Goal: Transaction & Acquisition: Purchase product/service

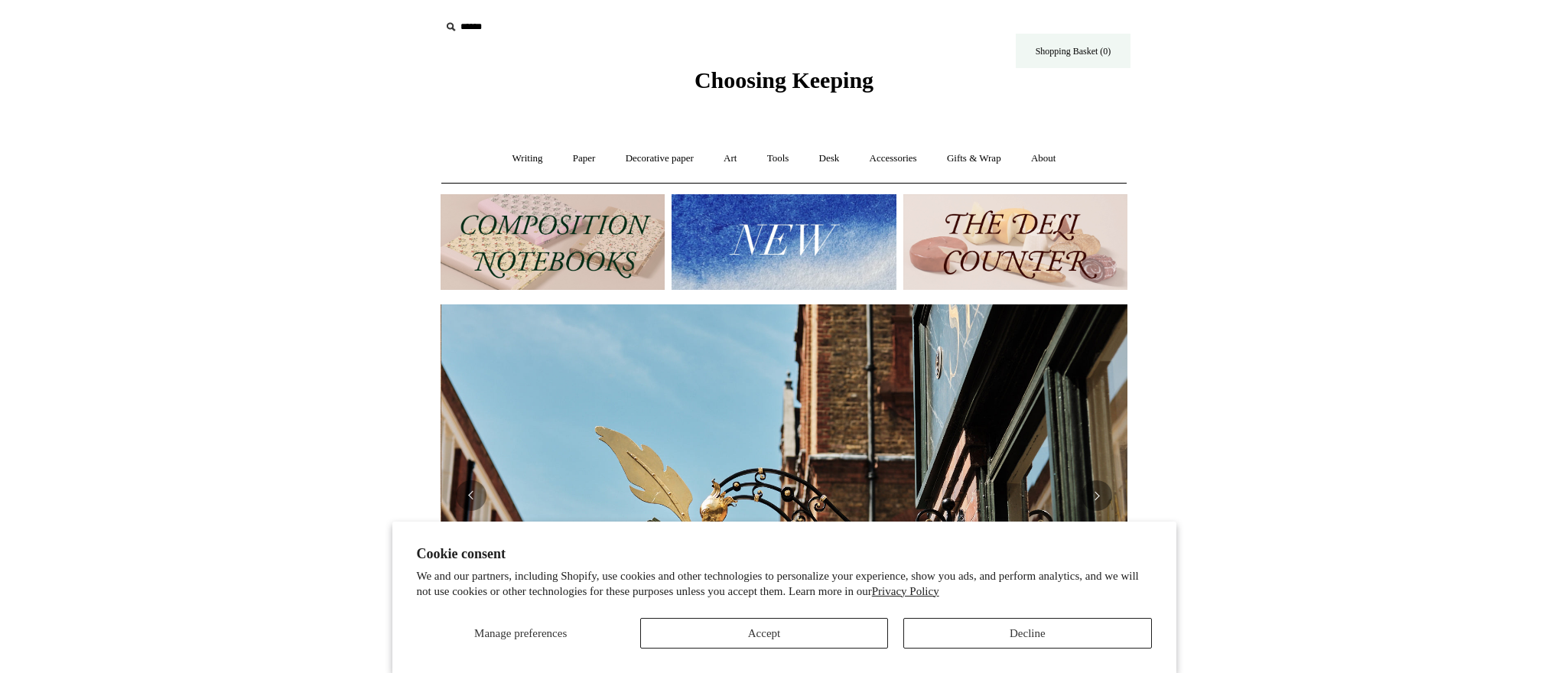
scroll to position [0, 687]
click at [1079, 56] on link "Shopping Basket (0)" at bounding box center [1073, 51] width 114 height 35
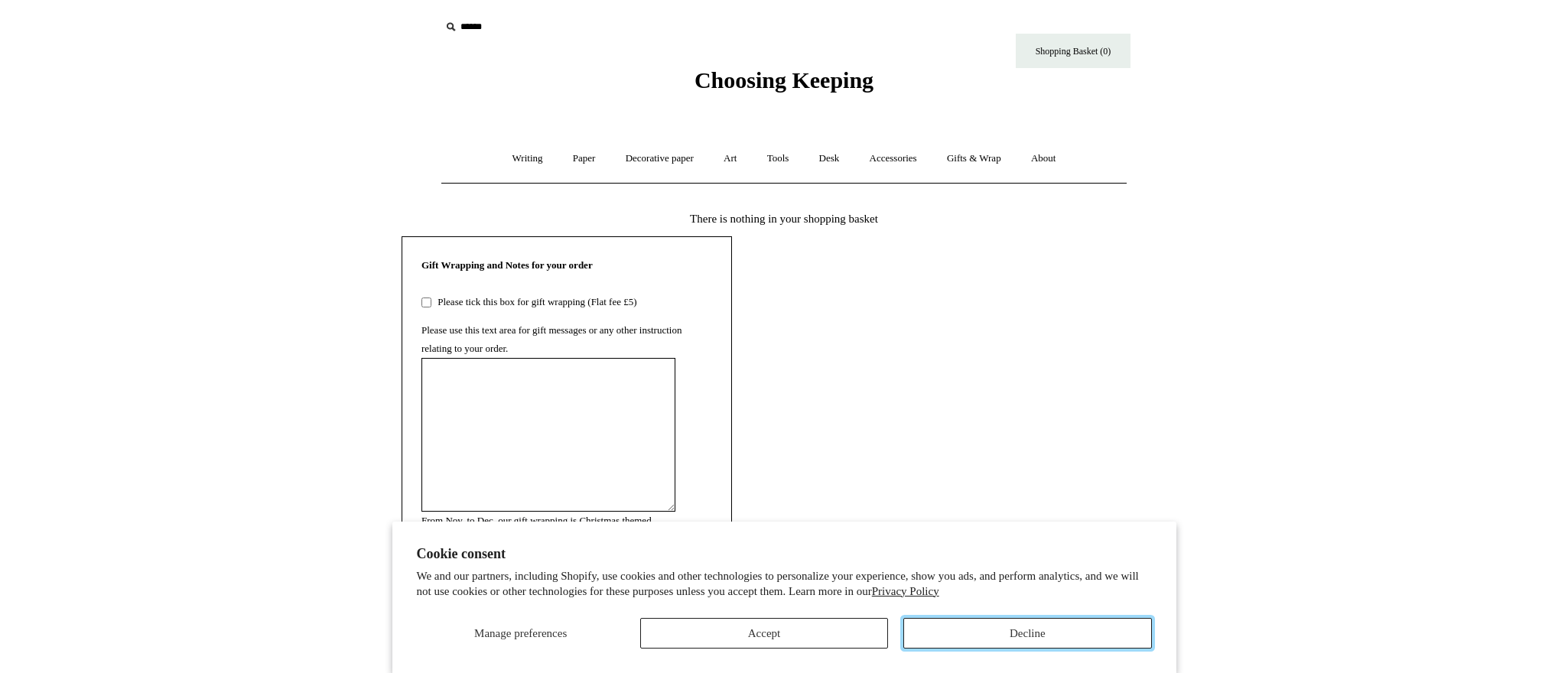
click at [998, 637] on button "Decline" at bounding box center [1027, 634] width 248 height 31
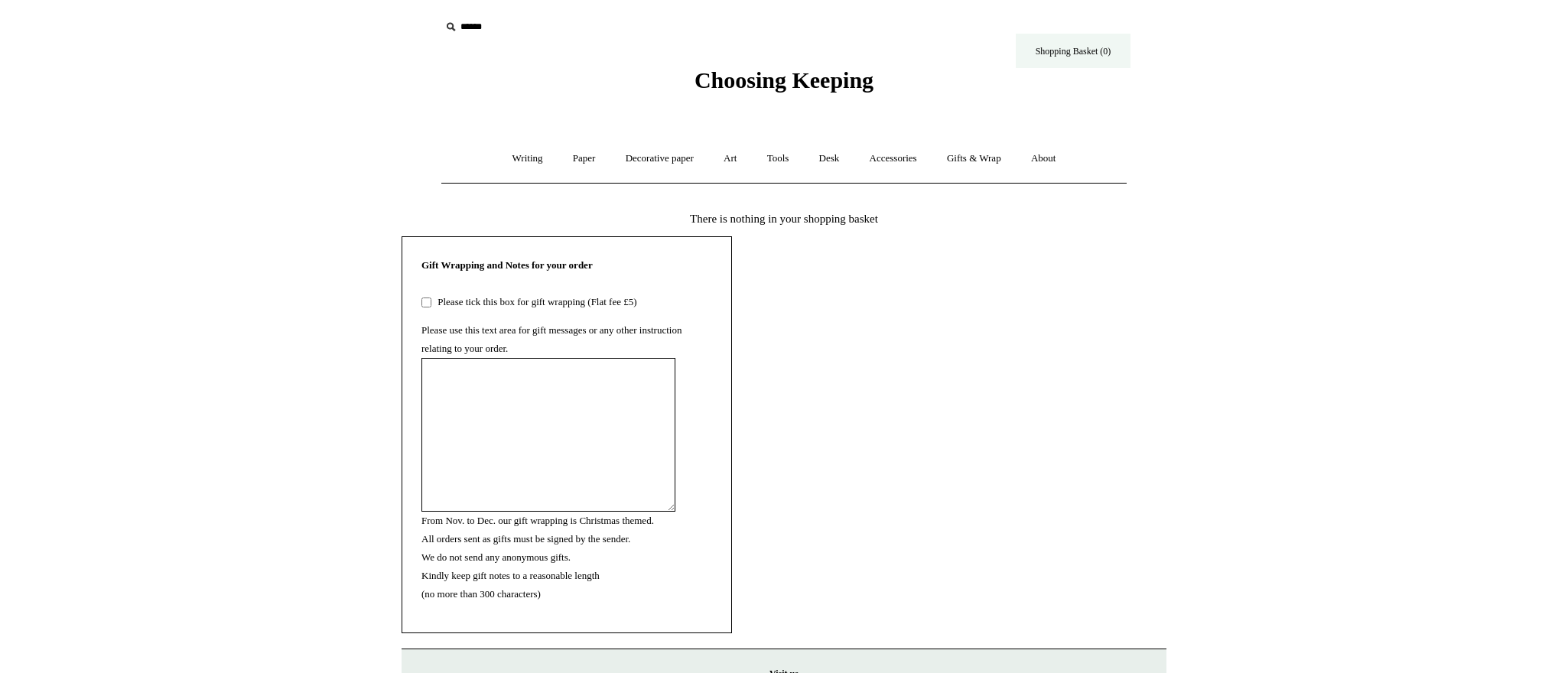
click at [1089, 44] on link "Shopping Basket (0)" at bounding box center [1073, 51] width 114 height 35
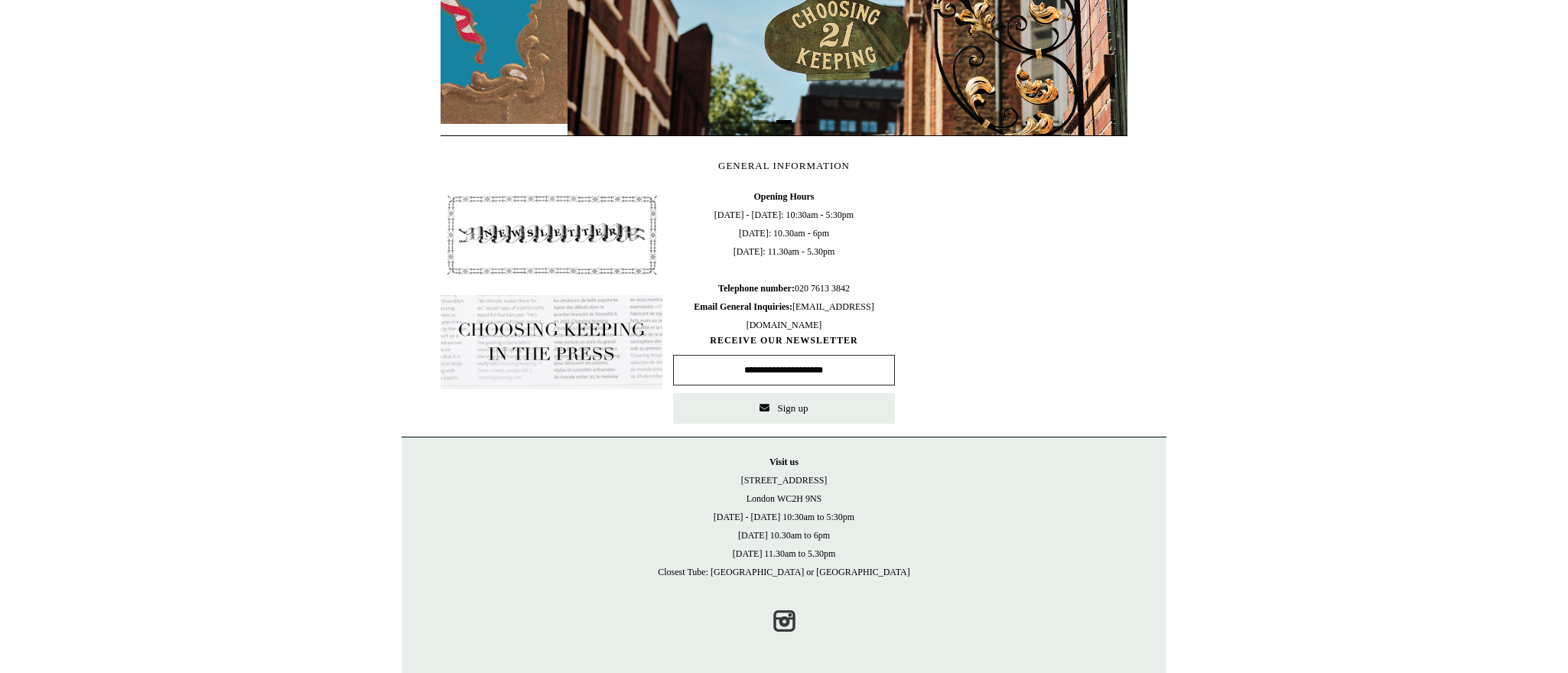
scroll to position [0, 687]
